Goal: Task Accomplishment & Management: Use online tool/utility

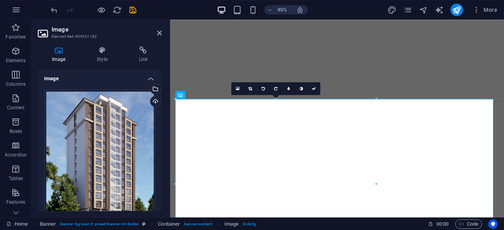
select select "px"
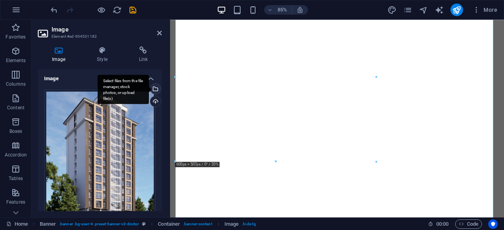
click at [149, 88] on div "Select files from the file manager, stock photos, or upload file(s)" at bounding box center [123, 90] width 51 height 30
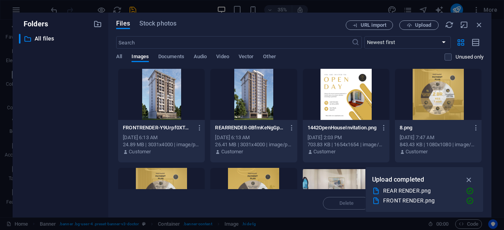
click at [252, 99] on div at bounding box center [253, 94] width 87 height 51
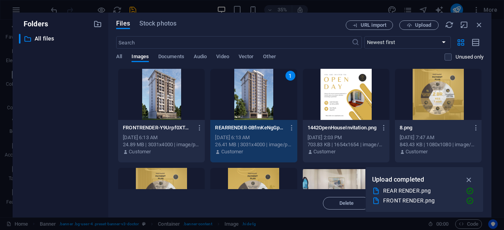
click at [178, 100] on div at bounding box center [161, 94] width 87 height 51
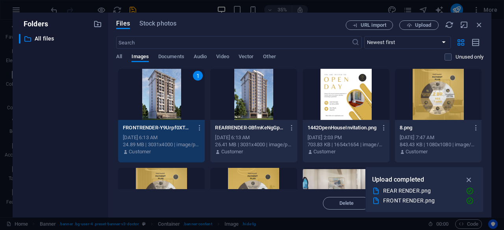
click at [251, 103] on div at bounding box center [253, 94] width 87 height 51
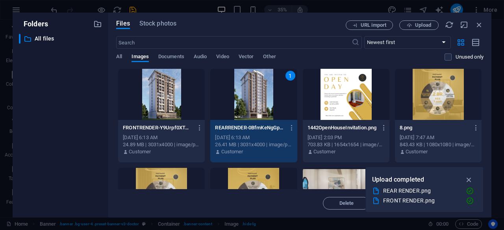
click at [188, 97] on div at bounding box center [161, 94] width 87 height 51
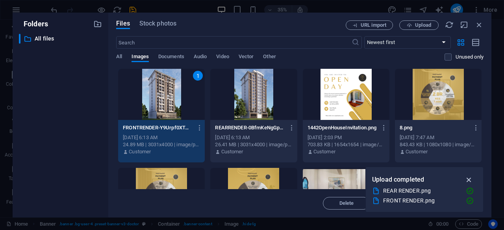
click at [468, 181] on icon "button" at bounding box center [469, 180] width 9 height 9
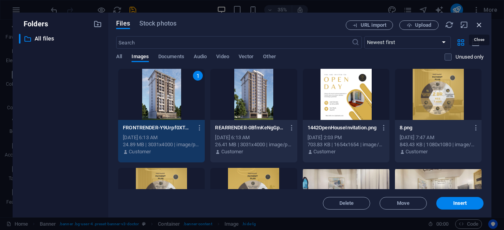
click at [482, 24] on icon "button" at bounding box center [479, 24] width 9 height 9
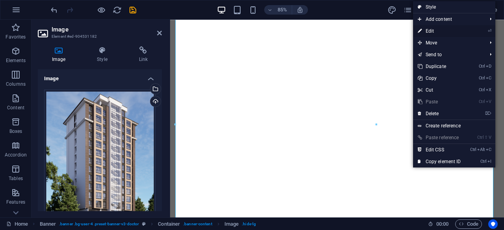
click at [430, 28] on link "⏎ Edit" at bounding box center [439, 31] width 53 height 12
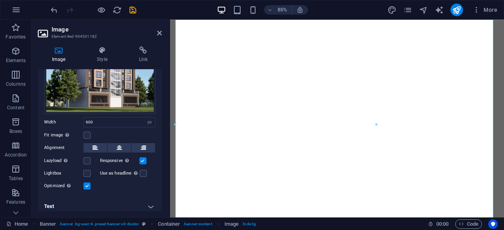
scroll to position [124, 0]
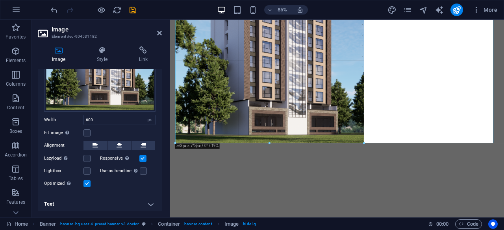
drag, startPoint x: 375, startPoint y: 142, endPoint x: 357, endPoint y: 122, distance: 27.0
type input "562"
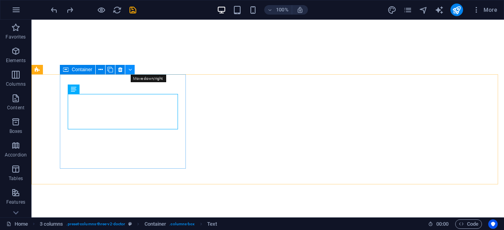
click at [132, 70] on button at bounding box center [129, 69] width 9 height 9
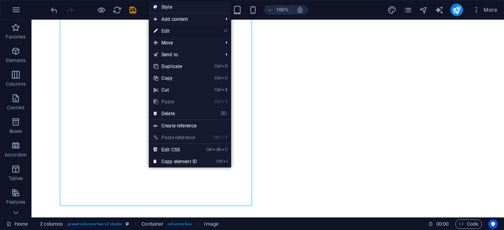
click at [170, 28] on link "⏎ Edit" at bounding box center [175, 31] width 53 height 12
select select "%"
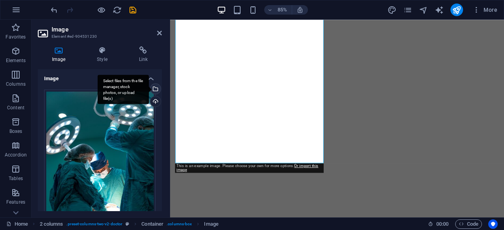
click at [149, 91] on div "Select files from the file manager, stock photos, or upload file(s)" at bounding box center [123, 90] width 51 height 30
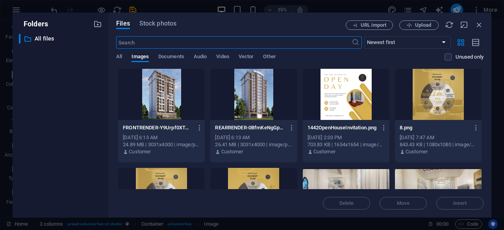
click at [176, 107] on div at bounding box center [161, 94] width 87 height 51
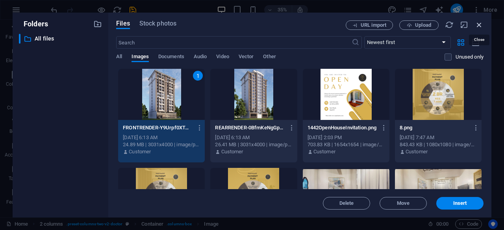
click at [481, 21] on icon "button" at bounding box center [479, 24] width 9 height 9
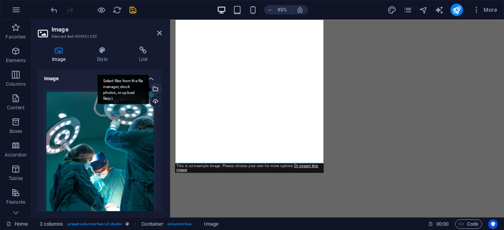
click at [155, 88] on div "Select files from the file manager, stock photos, or upload file(s)" at bounding box center [155, 90] width 12 height 12
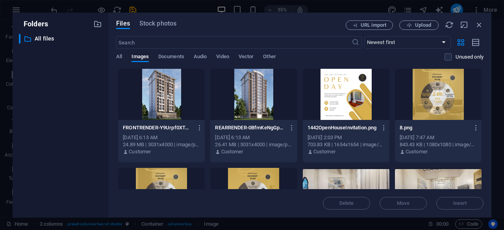
click at [178, 105] on div at bounding box center [161, 94] width 87 height 51
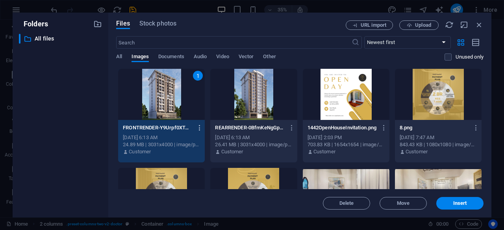
click at [202, 125] on icon "button" at bounding box center [199, 127] width 7 height 7
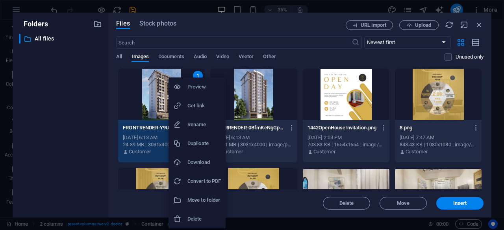
click at [146, 88] on div at bounding box center [252, 115] width 504 height 230
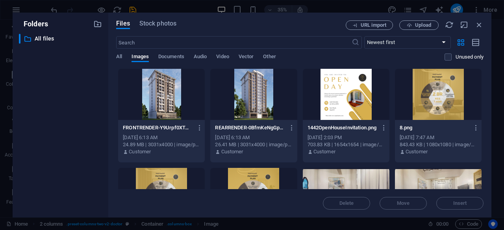
click at [146, 88] on div at bounding box center [161, 94] width 87 height 51
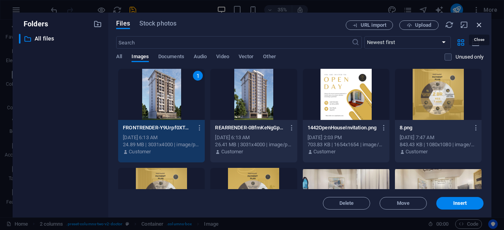
click at [480, 26] on icon "button" at bounding box center [479, 24] width 9 height 9
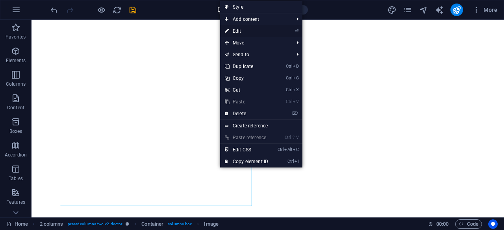
click at [237, 33] on link "⏎ Edit" at bounding box center [246, 31] width 53 height 12
select select "%"
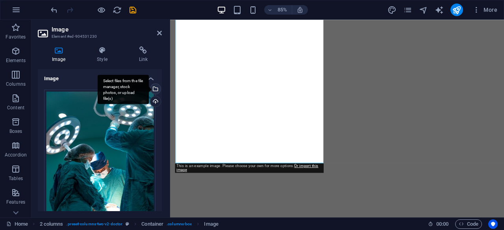
click at [154, 87] on div "Select files from the file manager, stock photos, or upload file(s)" at bounding box center [155, 90] width 12 height 12
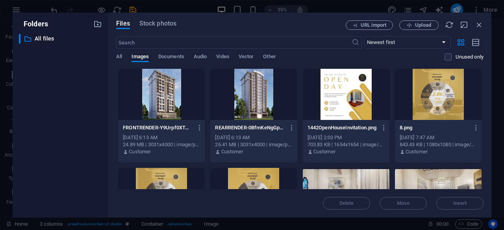
click at [172, 92] on div at bounding box center [161, 94] width 87 height 51
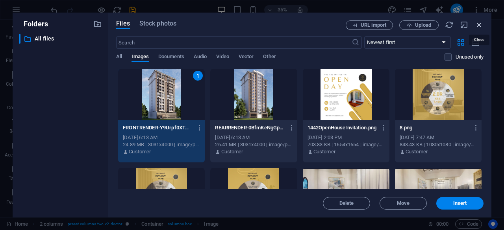
click at [479, 24] on icon "button" at bounding box center [479, 24] width 9 height 9
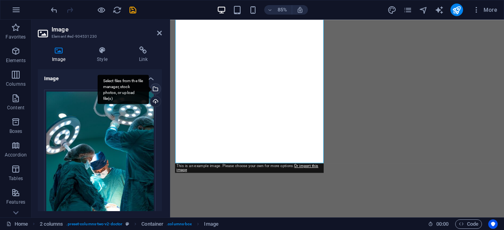
click at [155, 85] on div "Select files from the file manager, stock photos, or upload file(s)" at bounding box center [155, 90] width 12 height 12
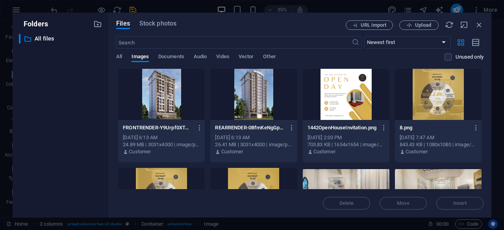
click at [272, 83] on div at bounding box center [253, 94] width 87 height 51
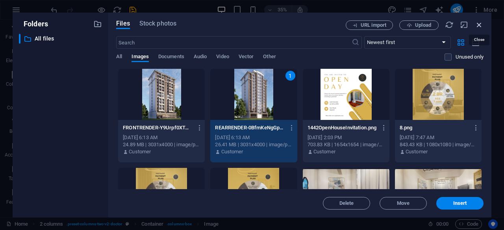
click at [479, 25] on icon "button" at bounding box center [479, 24] width 9 height 9
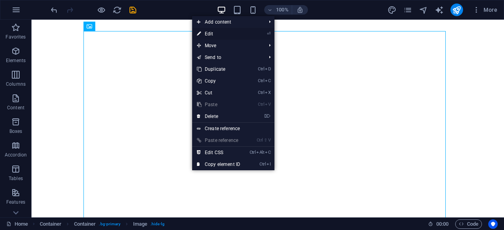
click at [219, 34] on link "⏎ Edit" at bounding box center [218, 34] width 53 height 12
select select "px"
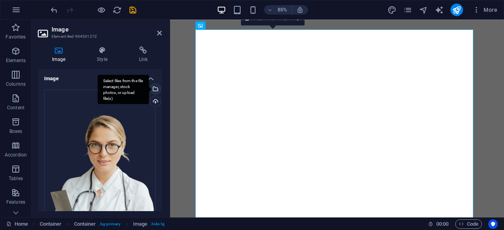
click at [154, 91] on div "Select files from the file manager, stock photos, or upload file(s)" at bounding box center [155, 90] width 12 height 12
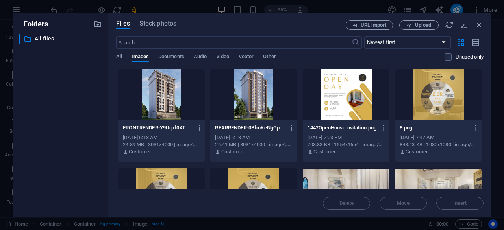
click at [181, 96] on div at bounding box center [161, 94] width 87 height 51
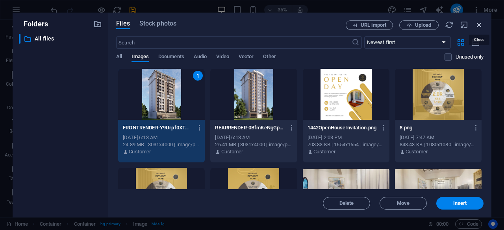
click at [475, 23] on icon "button" at bounding box center [479, 24] width 9 height 9
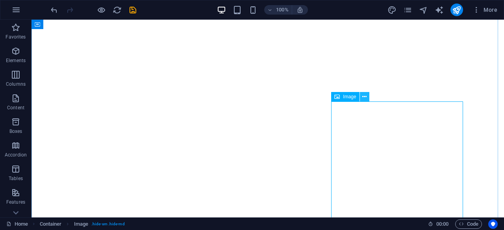
click at [365, 98] on icon at bounding box center [364, 97] width 4 height 8
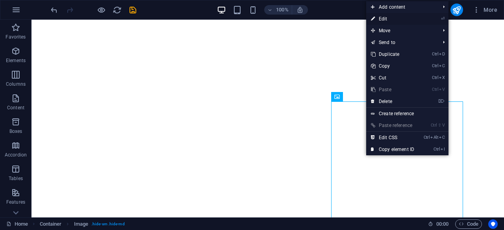
click at [385, 18] on link "⏎ Edit" at bounding box center [392, 19] width 53 height 12
select select "px"
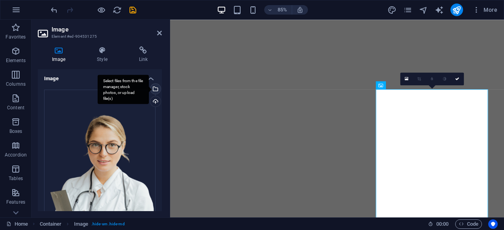
click at [157, 87] on div "Select files from the file manager, stock photos, or upload file(s)" at bounding box center [155, 90] width 12 height 12
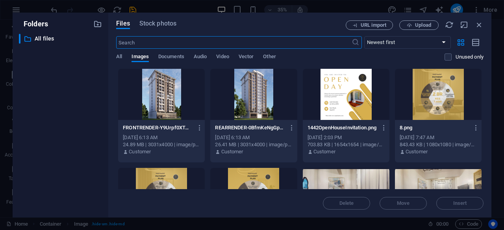
click at [236, 92] on div at bounding box center [253, 94] width 87 height 51
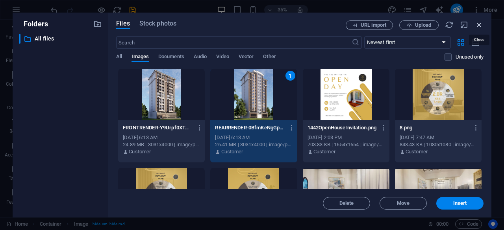
click at [481, 27] on icon "button" at bounding box center [479, 24] width 9 height 9
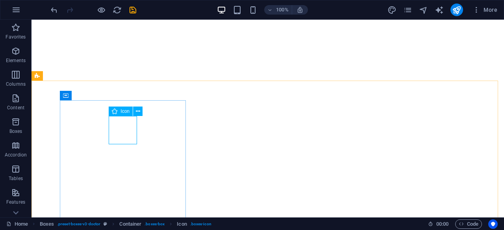
click at [124, 116] on div "Icon" at bounding box center [121, 111] width 24 height 9
click at [138, 111] on icon at bounding box center [138, 111] width 4 height 8
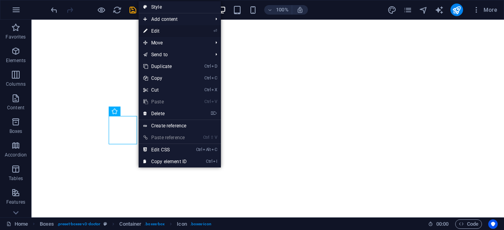
click at [176, 29] on link "⏎ Edit" at bounding box center [165, 31] width 53 height 12
select select "xMidYMid"
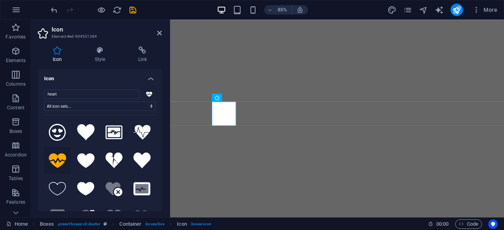
click at [286, 229] on div "Home Boxes . preset-boxes-v3-doctor Container . boxes-box Icon . boxes-icon" at bounding box center [213, 224] width 415 height 9
click at [72, 95] on input "heart" at bounding box center [91, 94] width 95 height 9
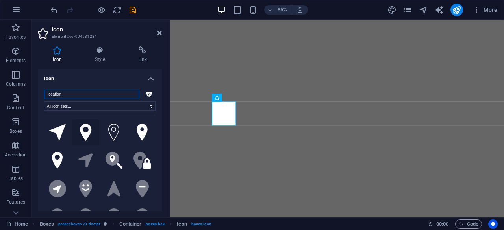
type input "location"
click at [85, 132] on icon at bounding box center [86, 132] width 12 height 17
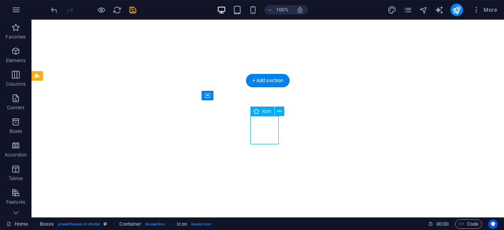
select select "xMidYMid"
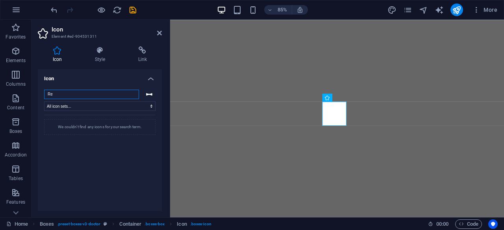
type input "R"
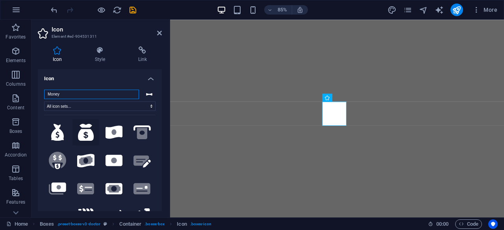
type input "Money"
click at [80, 139] on icon at bounding box center [86, 132] width 16 height 17
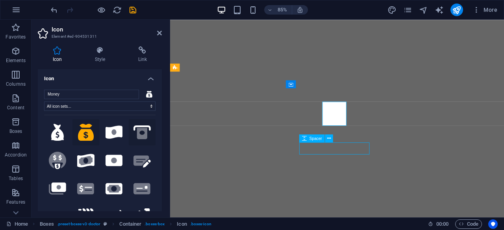
select select "px"
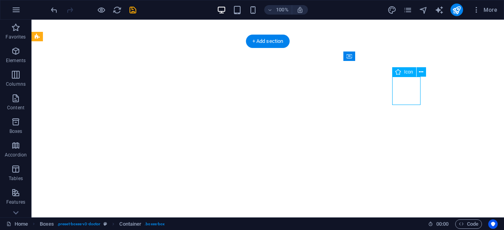
select select "xMidYMid"
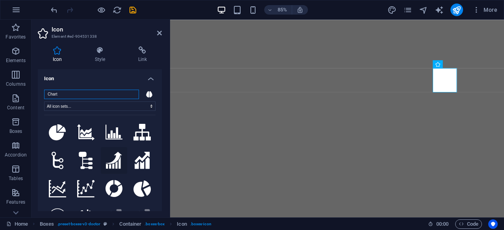
type input "Chart"
click at [117, 158] on icon at bounding box center [114, 160] width 17 height 17
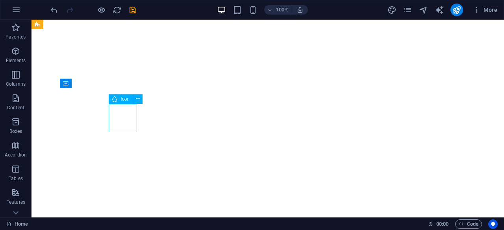
select select "xMidYMid"
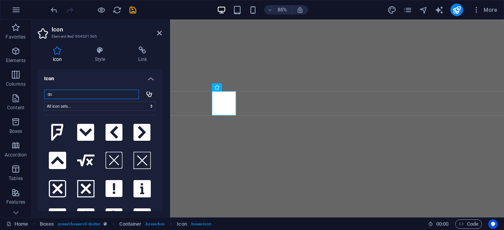
type input "q"
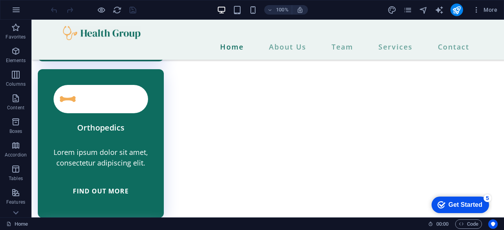
scroll to position [1855, 0]
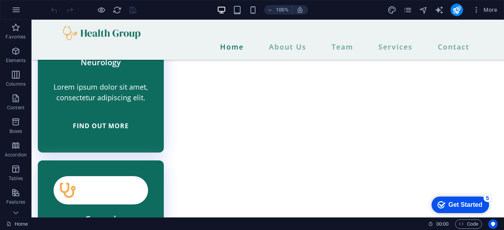
scroll to position [2090, 0]
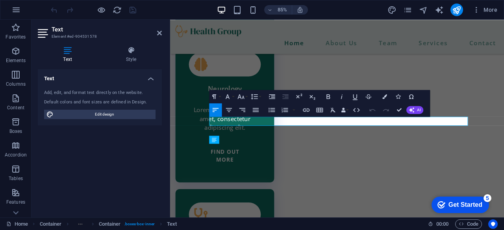
scroll to position [2183, 0]
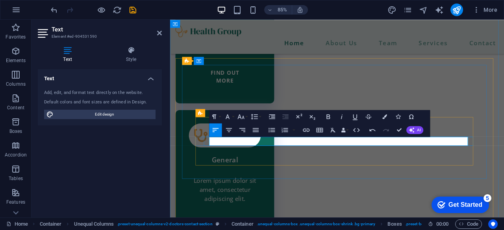
scroll to position [2214, 0]
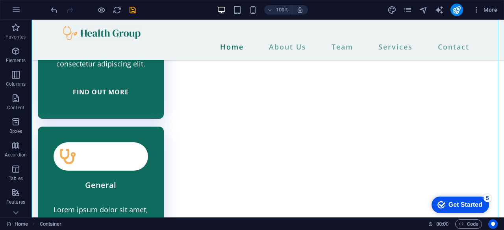
drag, startPoint x: 499, startPoint y: 179, endPoint x: 318, endPoint y: 143, distance: 184.6
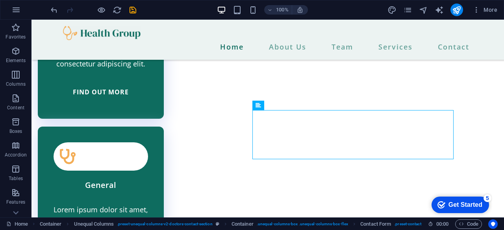
drag, startPoint x: 502, startPoint y: 180, endPoint x: 345, endPoint y: 145, distance: 161.1
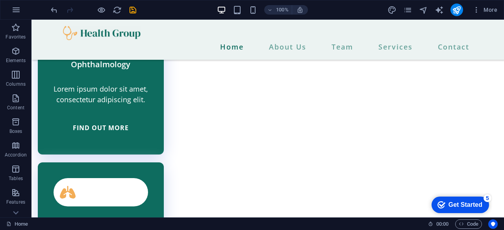
scroll to position [2393, 0]
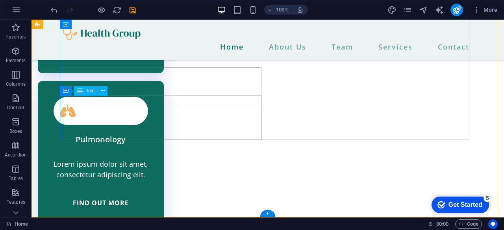
scroll to position [2490, 0]
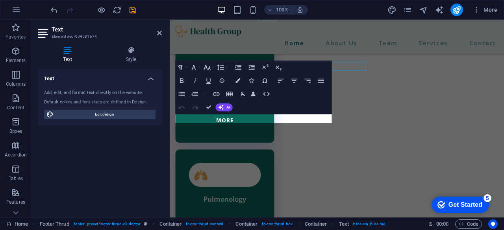
scroll to position [2548, 0]
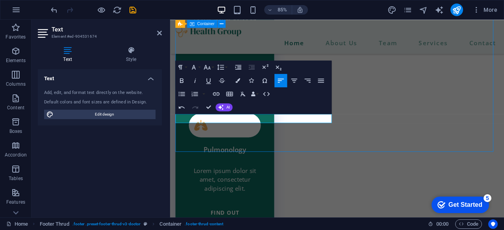
scroll to position [2455, 0]
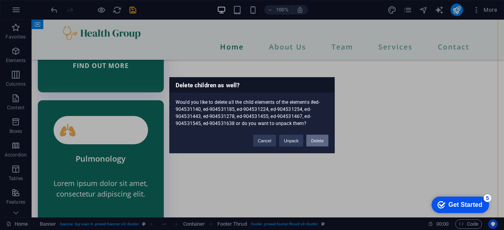
click at [315, 141] on button "Delete" at bounding box center [317, 141] width 22 height 12
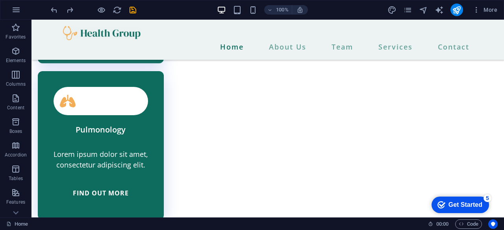
scroll to position [2490, 0]
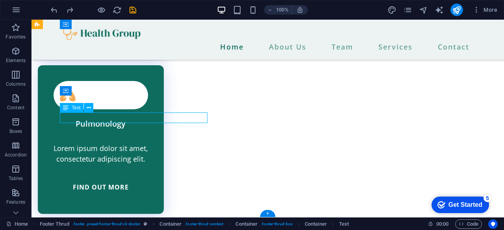
drag, startPoint x: 194, startPoint y: 121, endPoint x: 228, endPoint y: 148, distance: 44.3
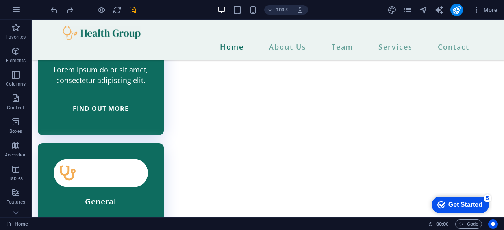
scroll to position [2103, 0]
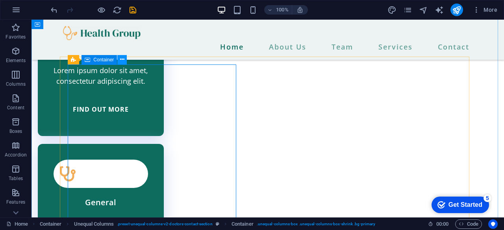
click at [122, 61] on icon at bounding box center [122, 60] width 4 height 8
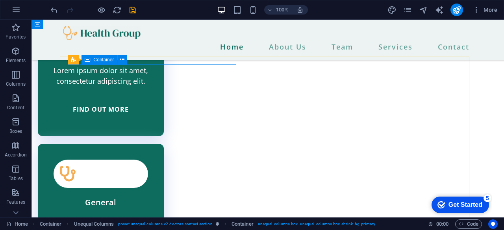
click at [95, 62] on span "Container" at bounding box center [103, 59] width 20 height 5
click at [122, 63] on icon at bounding box center [122, 60] width 4 height 8
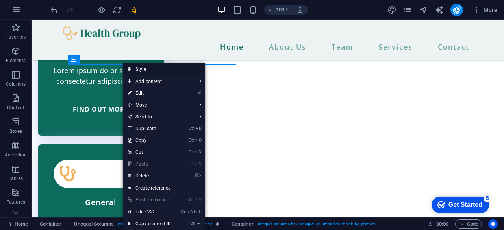
click at [149, 67] on link "Style" at bounding box center [164, 69] width 82 height 12
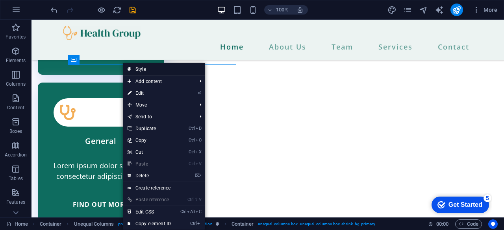
select select "%"
select select "px"
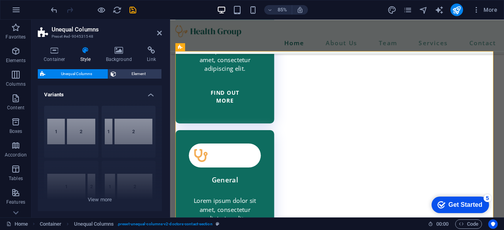
scroll to position [2191, 0]
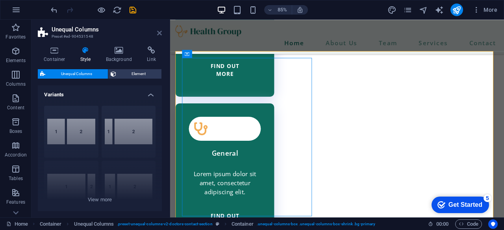
click at [161, 34] on icon at bounding box center [159, 33] width 5 height 6
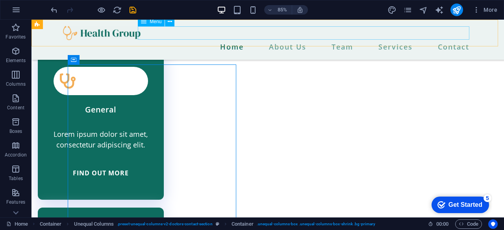
scroll to position [2098, 0]
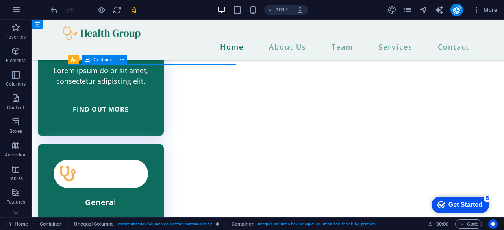
click at [124, 60] on icon at bounding box center [122, 60] width 4 height 8
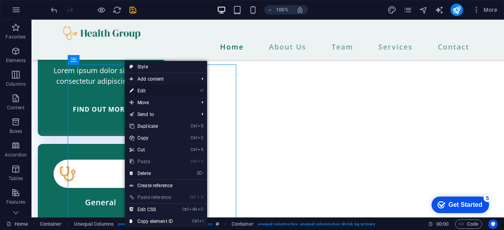
click at [152, 90] on link "⏎ Edit" at bounding box center [151, 91] width 53 height 12
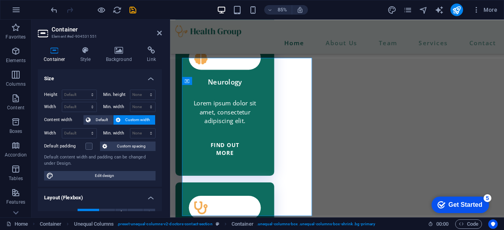
scroll to position [2191, 0]
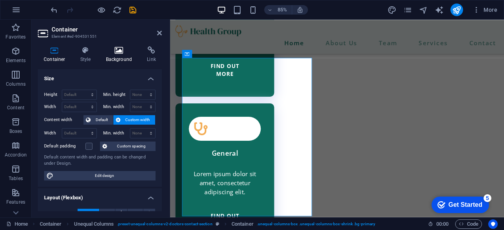
click at [124, 57] on h4 "Background" at bounding box center [120, 54] width 41 height 17
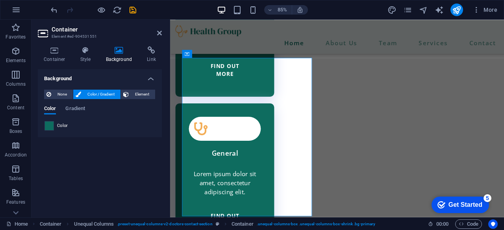
click at [52, 123] on span at bounding box center [49, 126] width 9 height 9
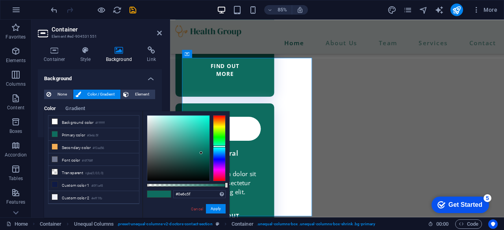
scroll to position [32, 0]
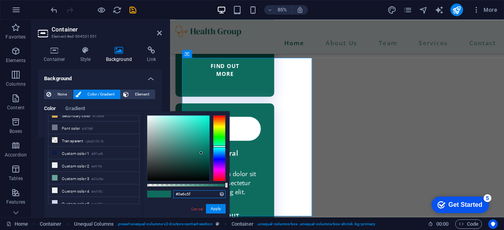
click at [191, 196] on input "#0e6c5f" at bounding box center [199, 195] width 52 height 8
type input "#d7af4d"
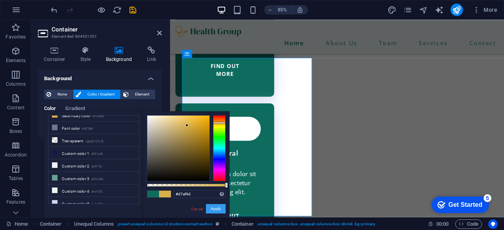
click at [217, 209] on button "Apply" at bounding box center [216, 208] width 20 height 9
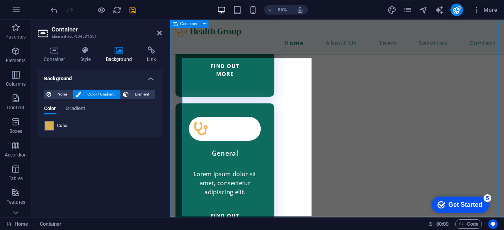
scroll to position [2098, 0]
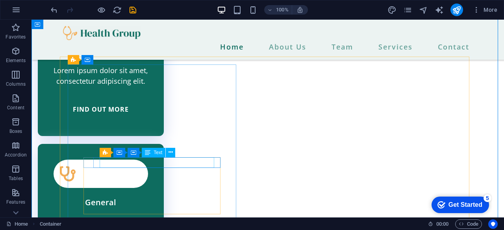
click at [169, 153] on icon at bounding box center [171, 152] width 4 height 8
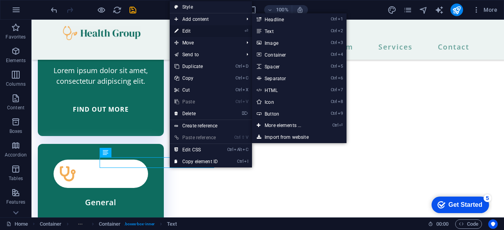
click at [184, 29] on link "⏎ Edit" at bounding box center [196, 31] width 53 height 12
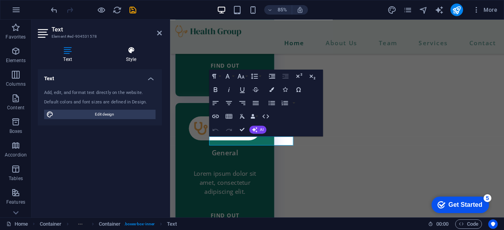
click at [130, 47] on icon at bounding box center [130, 50] width 61 height 8
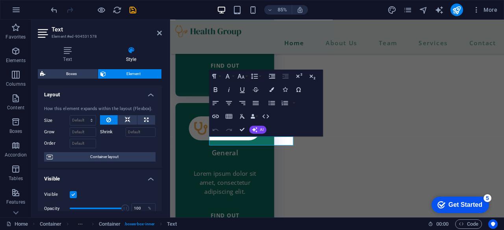
drag, startPoint x: 159, startPoint y: 111, endPoint x: 156, endPoint y: 141, distance: 30.5
click at [156, 141] on div "How this element expands within the layout (Flexbox). Size Default auto px % 1/…" at bounding box center [100, 134] width 124 height 69
drag, startPoint x: 162, startPoint y: 126, endPoint x: 160, endPoint y: 147, distance: 20.6
click at [160, 147] on div "Text Style Text Add, edit, and format text directly on the website. Default col…" at bounding box center [100, 129] width 137 height 178
click at [154, 98] on h4 "Layout" at bounding box center [100, 92] width 124 height 14
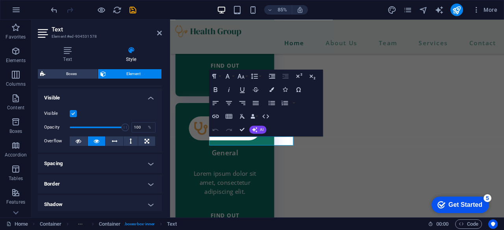
scroll to position [0, 0]
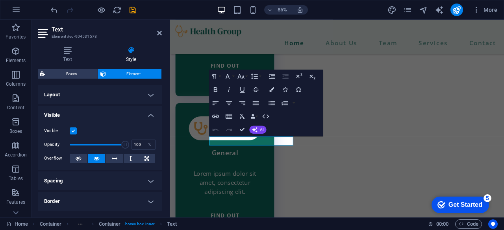
select select "%"
select select "px"
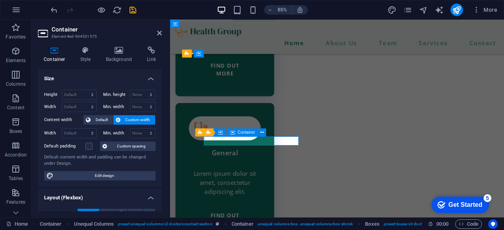
click at [120, 52] on icon at bounding box center [119, 50] width 38 height 8
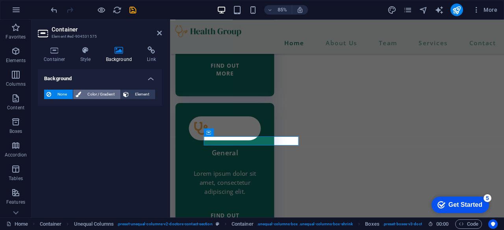
click at [106, 92] on span "Color / Gradient" at bounding box center [100, 94] width 35 height 9
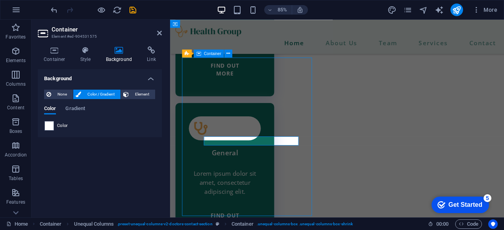
scroll to position [2098, 0]
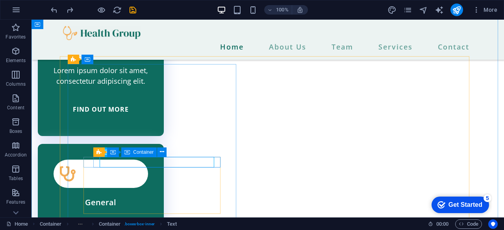
drag, startPoint x: 217, startPoint y: 164, endPoint x: 165, endPoint y: 249, distance: 99.8
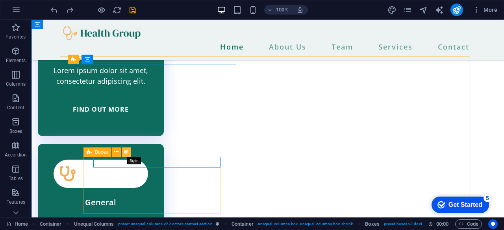
click at [126, 154] on icon at bounding box center [126, 152] width 4 height 8
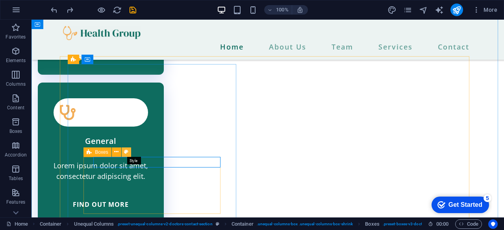
select select "rem"
select select "preset-boxes-v3-doctor-contact-section"
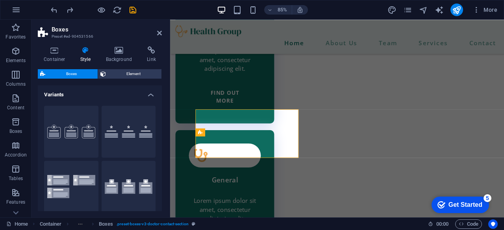
scroll to position [2191, 0]
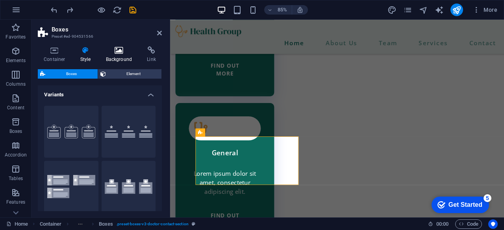
click at [120, 54] on h4 "Background" at bounding box center [120, 54] width 41 height 17
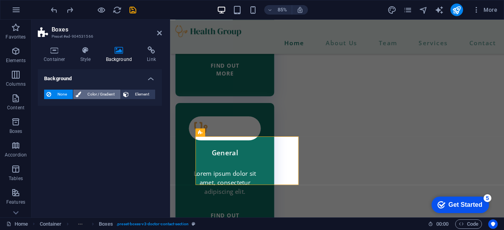
click at [98, 90] on span "Color / Gradient" at bounding box center [100, 94] width 35 height 9
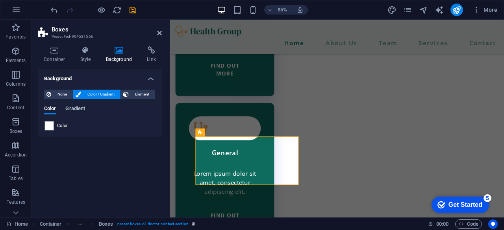
click at [69, 110] on span "Gradient" at bounding box center [75, 109] width 20 height 11
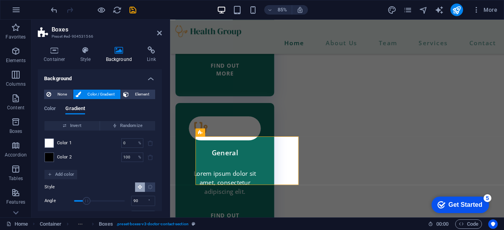
scroll to position [20, 0]
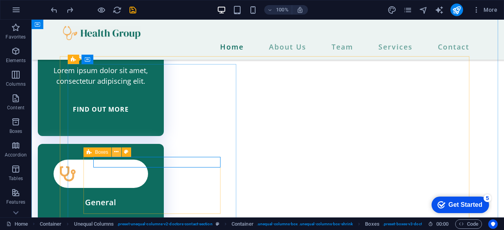
click at [117, 155] on icon at bounding box center [116, 152] width 4 height 8
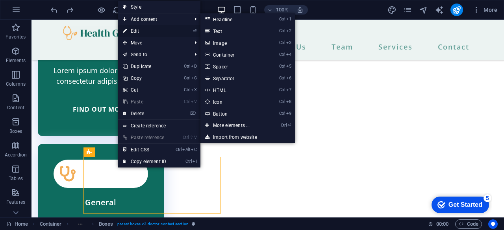
click at [154, 30] on link "⏎ Edit" at bounding box center [144, 31] width 53 height 12
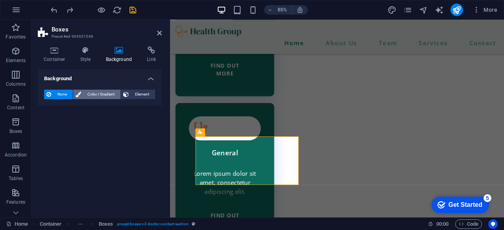
click at [106, 95] on span "Color / Gradient" at bounding box center [100, 94] width 35 height 9
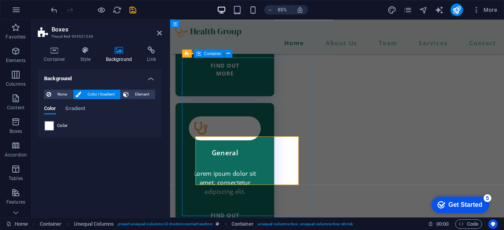
scroll to position [2098, 0]
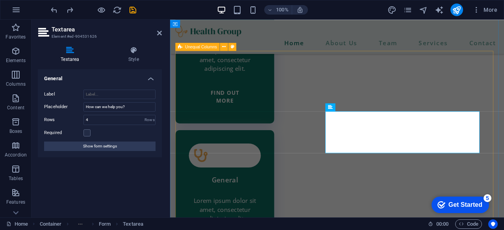
scroll to position [2191, 0]
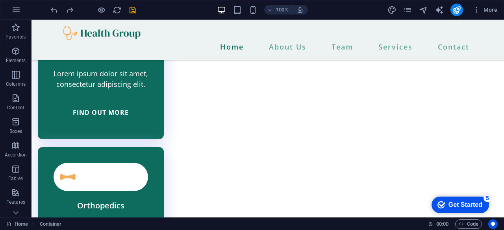
scroll to position [1785, 0]
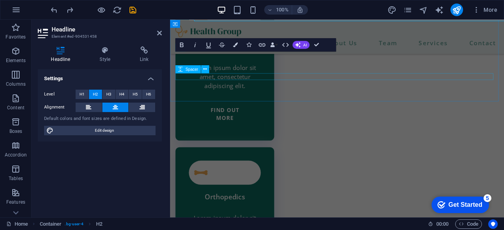
scroll to position [1847, 0]
